Goal: Task Accomplishment & Management: Use online tool/utility

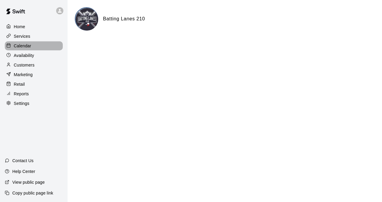
click at [31, 48] on div "Calendar" at bounding box center [34, 45] width 58 height 9
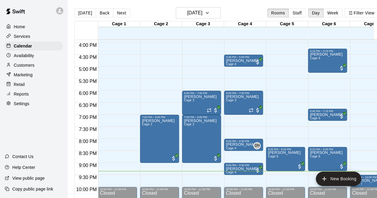
scroll to position [352, 0]
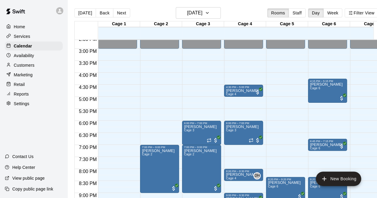
click at [18, 94] on p "Reports" at bounding box center [21, 94] width 15 height 6
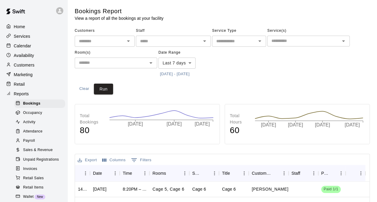
click at [44, 153] on span "Sales & Revenue" at bounding box center [38, 150] width 30 height 6
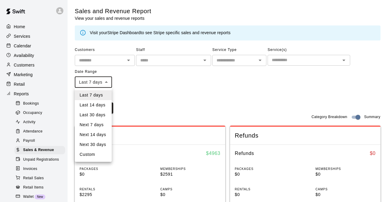
click at [105, 83] on div at bounding box center [191, 101] width 382 height 202
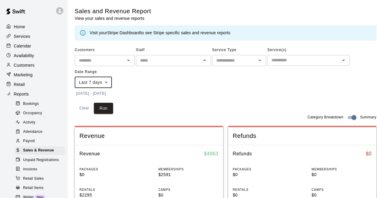
click at [107, 95] on button "[DATE] - [DATE]" at bounding box center [91, 93] width 33 height 9
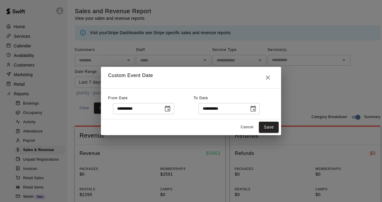
click at [171, 110] on icon "Choose date, selected date is Sep 8, 2025" at bounding box center [167, 108] width 7 height 7
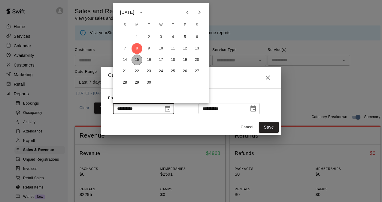
click at [135, 60] on button "15" at bounding box center [137, 60] width 11 height 11
type input "**********"
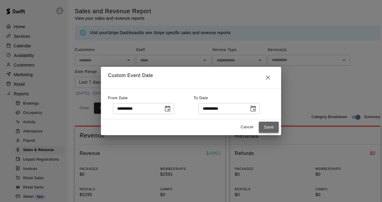
click at [269, 125] on button "Save" at bounding box center [269, 127] width 20 height 11
type input "******"
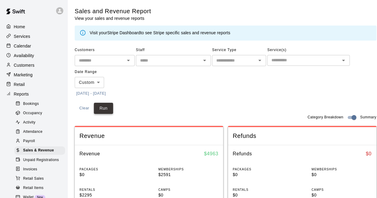
click at [107, 109] on button "Run" at bounding box center [103, 108] width 19 height 11
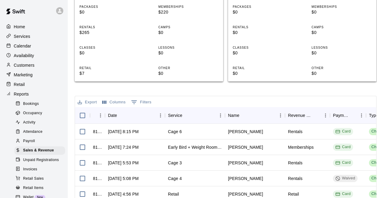
scroll to position [150, 0]
